Goal: Information Seeking & Learning: Find specific fact

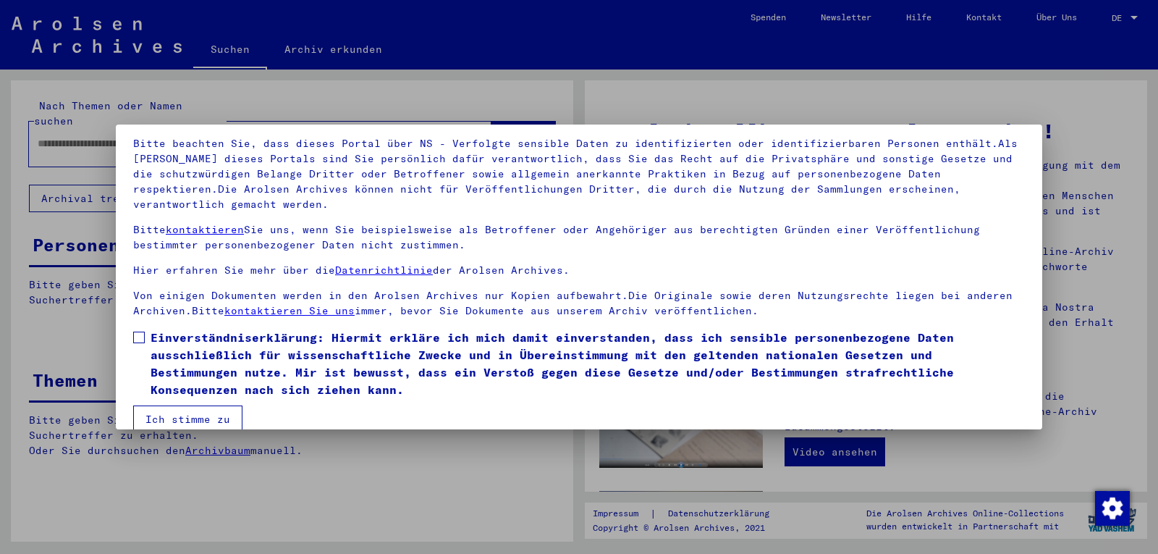
scroll to position [115, 0]
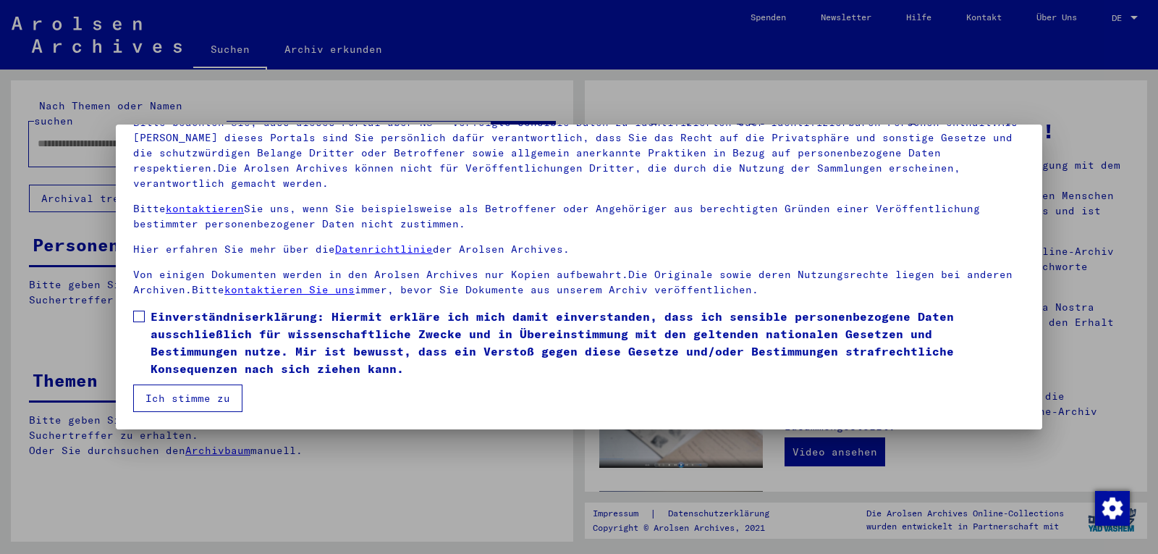
click at [144, 313] on span at bounding box center [139, 316] width 12 height 12
click at [219, 395] on button "Ich stimme zu" at bounding box center [187, 398] width 109 height 28
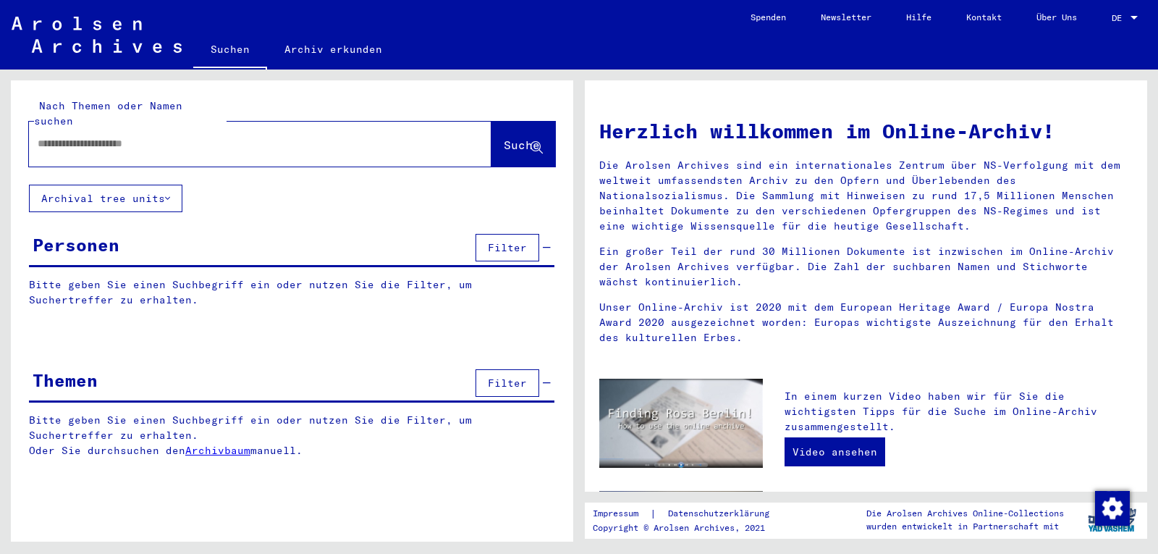
click at [117, 136] on input "text" at bounding box center [243, 143] width 410 height 15
type input "*******"
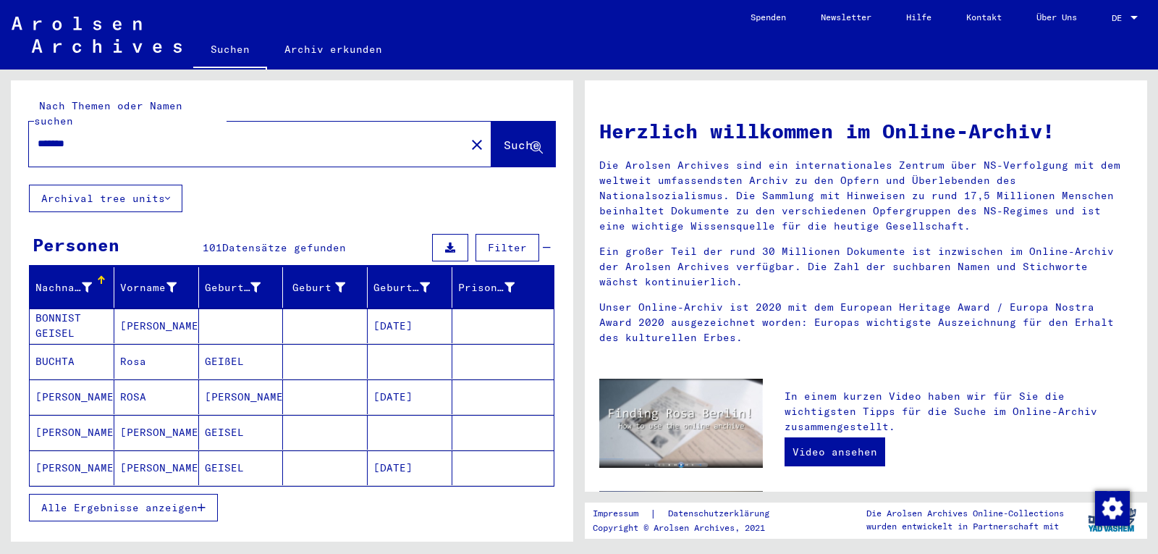
click at [128, 501] on span "Alle Ergebnisse anzeigen" at bounding box center [119, 507] width 156 height 13
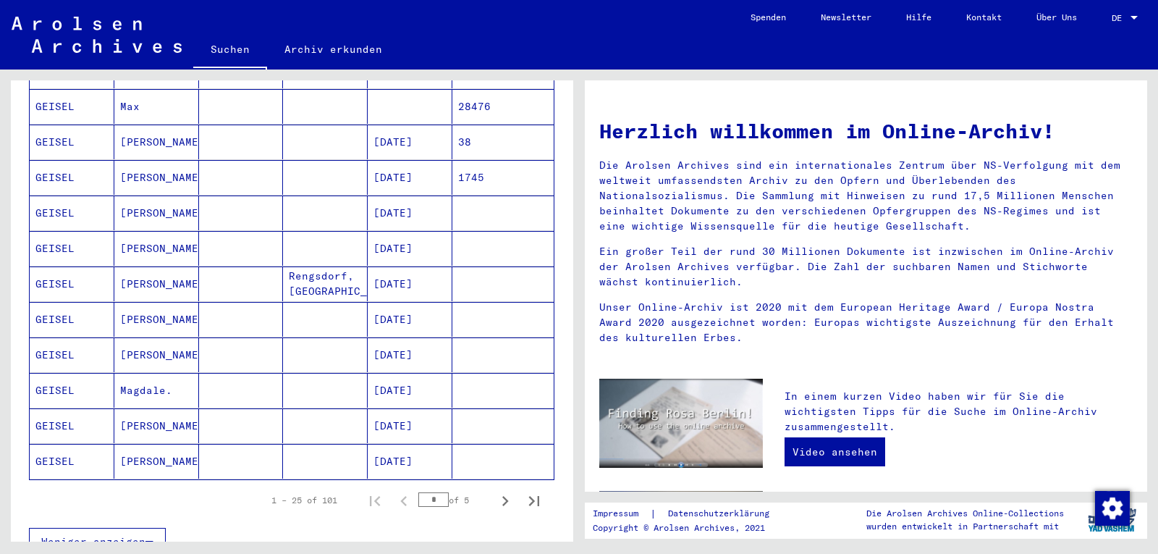
scroll to position [724, 0]
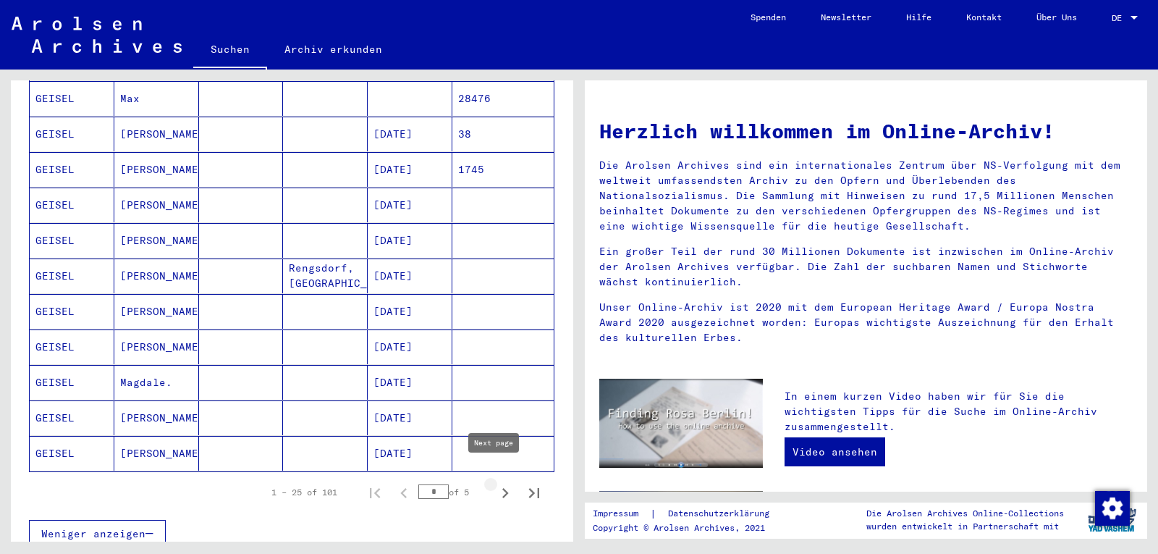
click at [502, 488] on icon "Next page" at bounding box center [505, 493] width 7 height 10
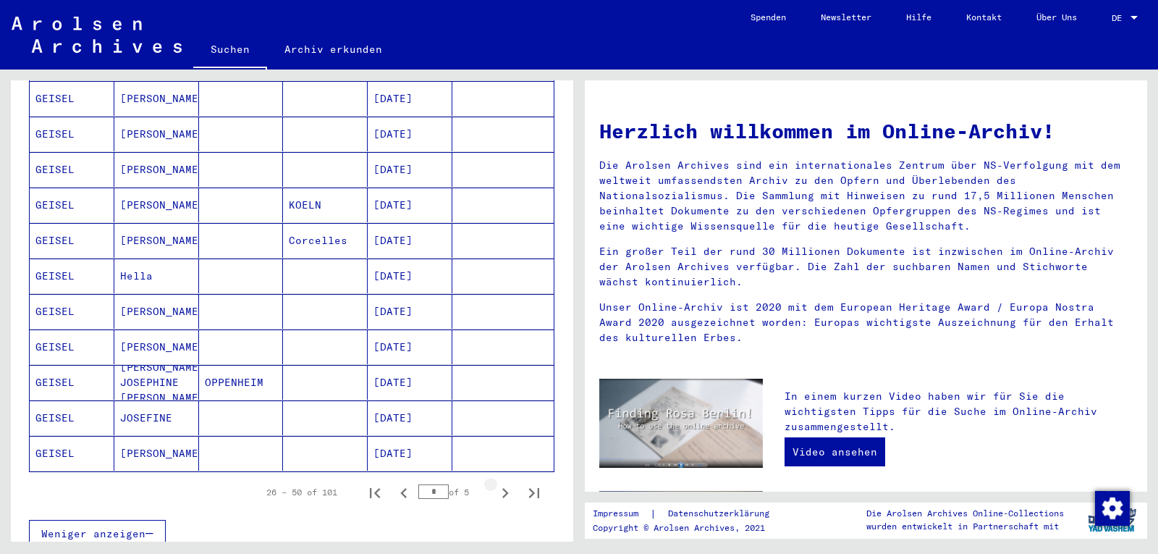
click at [502, 488] on icon "Next page" at bounding box center [505, 493] width 7 height 10
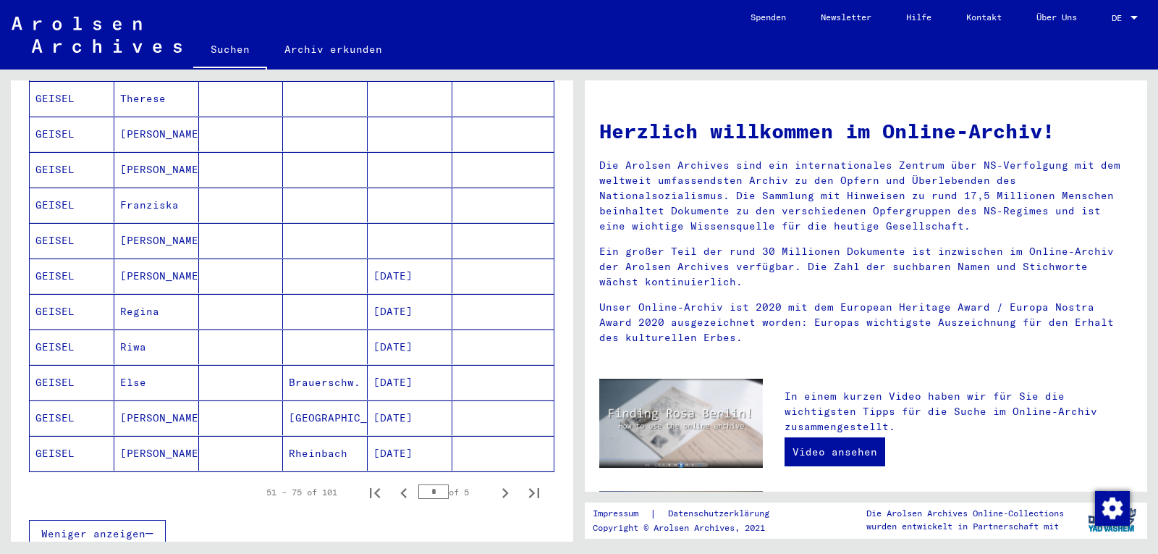
click at [502, 488] on icon "Next page" at bounding box center [505, 493] width 7 height 10
type input "*"
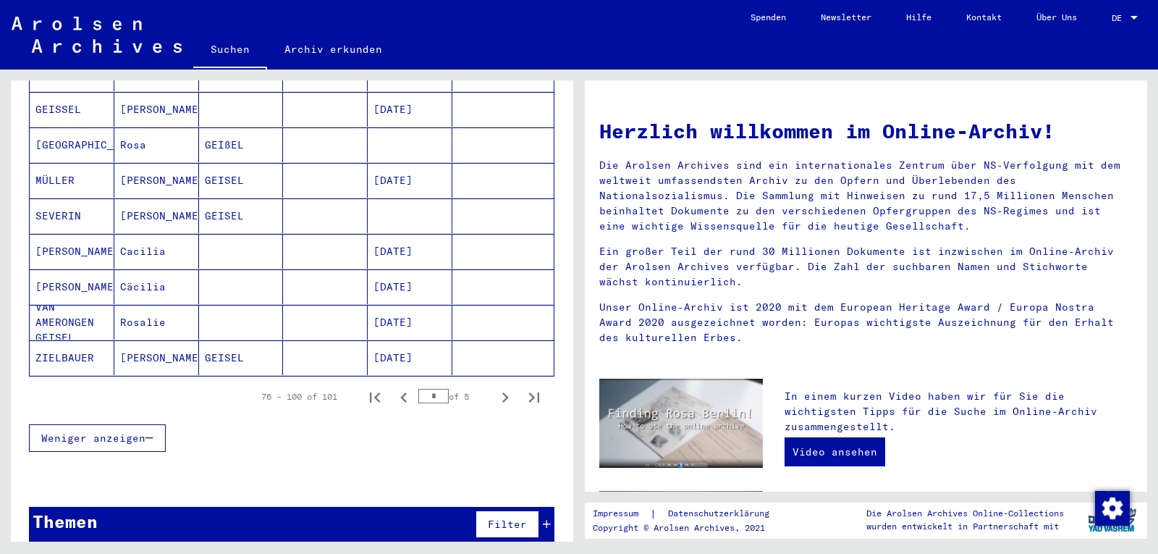
scroll to position [822, 0]
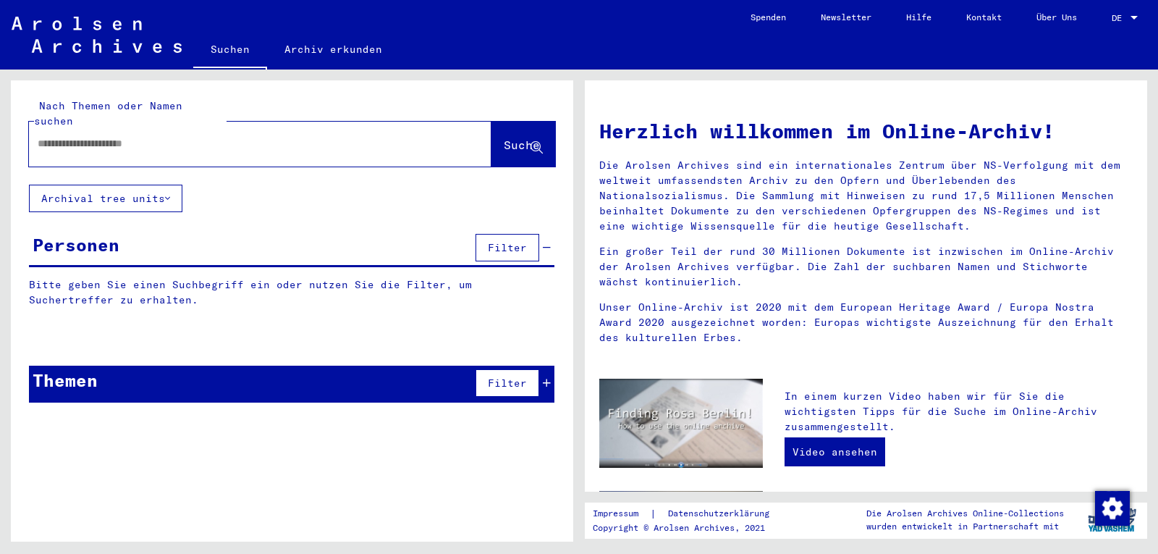
click at [178, 136] on input "text" at bounding box center [243, 143] width 410 height 15
type input "****"
